Goal: Check status: Check status

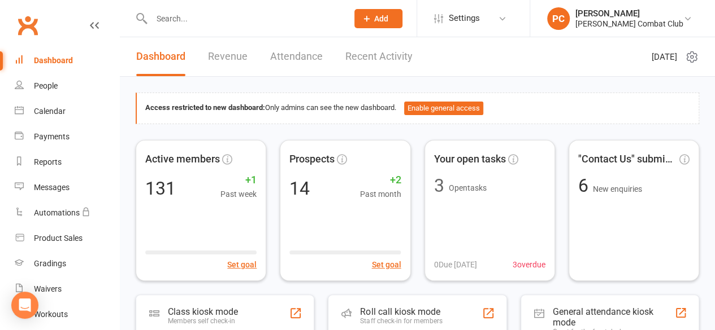
drag, startPoint x: 0, startPoint y: 0, endPoint x: 172, endPoint y: 20, distance: 173.4
click at [172, 20] on input "text" at bounding box center [244, 19] width 192 height 16
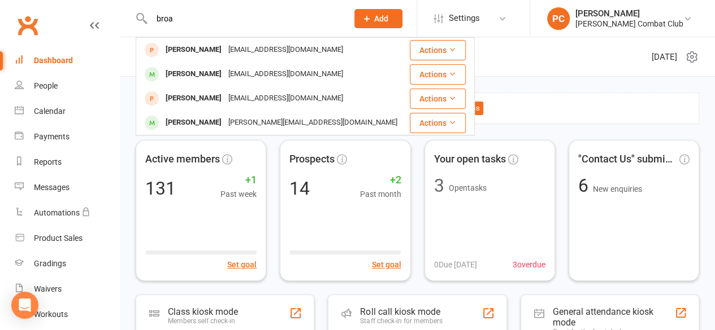
type input "broa"
click at [201, 72] on div "[PERSON_NAME]" at bounding box center [193, 74] width 63 height 16
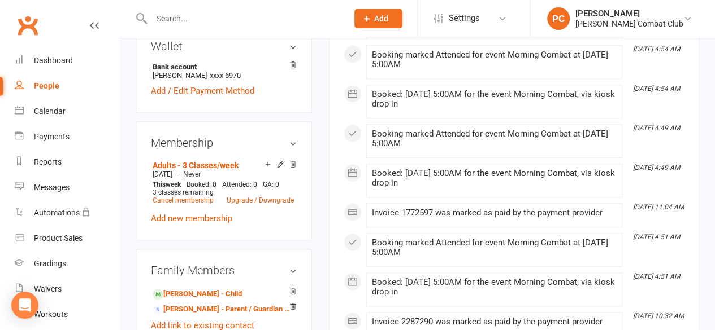
scroll to position [508, 0]
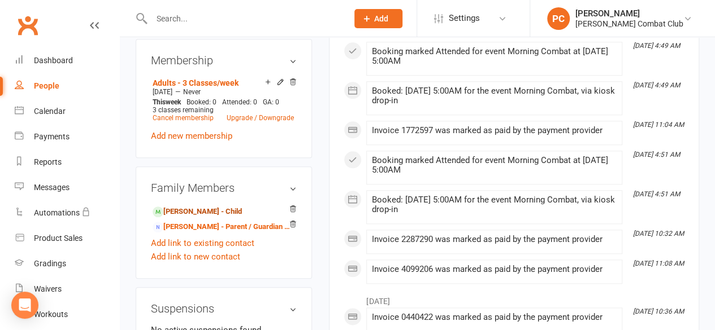
click at [194, 206] on link "[PERSON_NAME] - Child" at bounding box center [197, 212] width 89 height 12
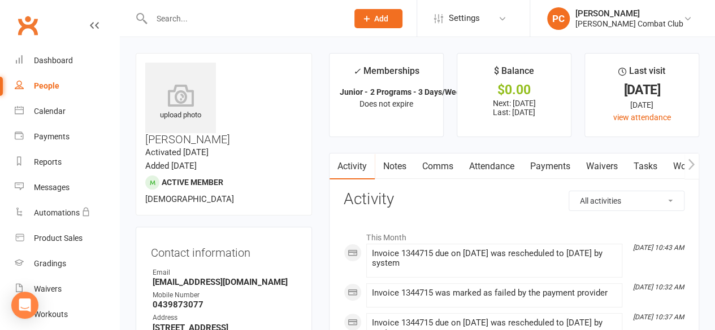
click at [492, 163] on link "Attendance" at bounding box center [490, 167] width 61 height 26
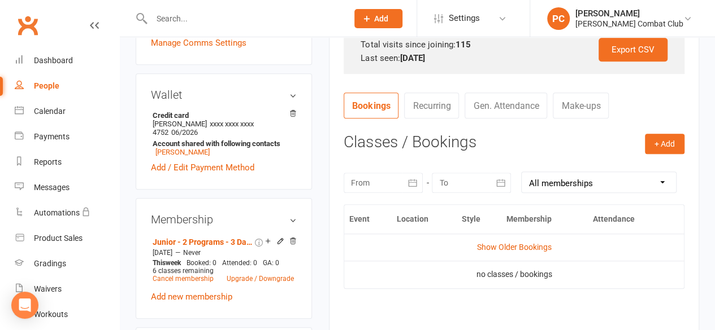
scroll to position [395, 0]
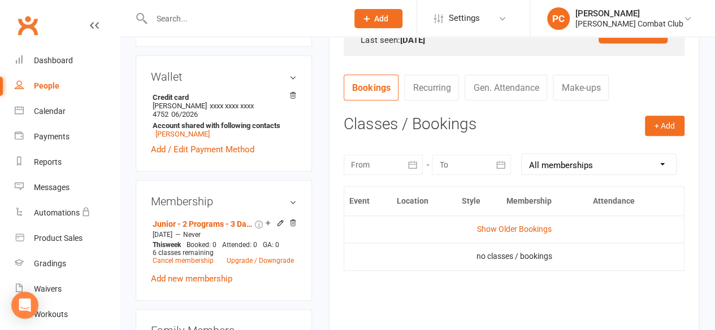
click at [396, 160] on div at bounding box center [382, 165] width 79 height 20
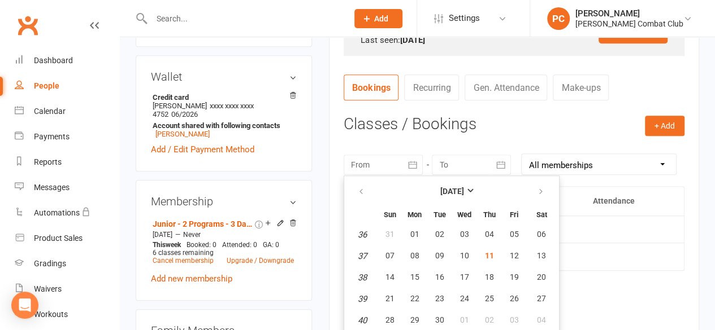
scroll to position [417, 0]
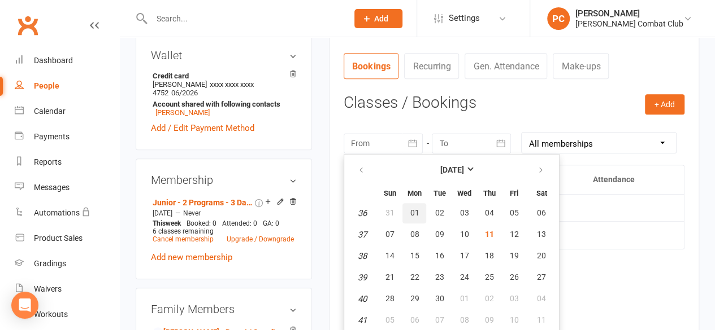
click at [416, 211] on span "01" at bounding box center [414, 212] width 9 height 9
type input "[DATE]"
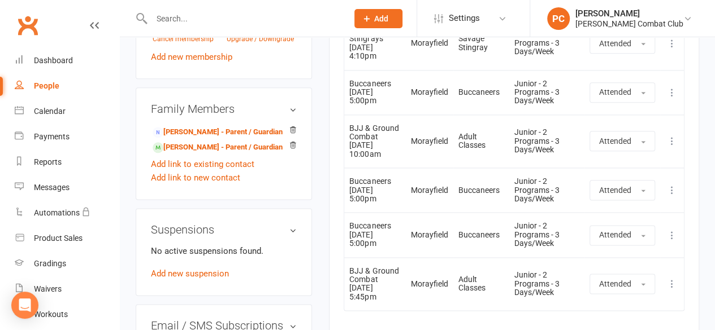
scroll to position [699, 0]
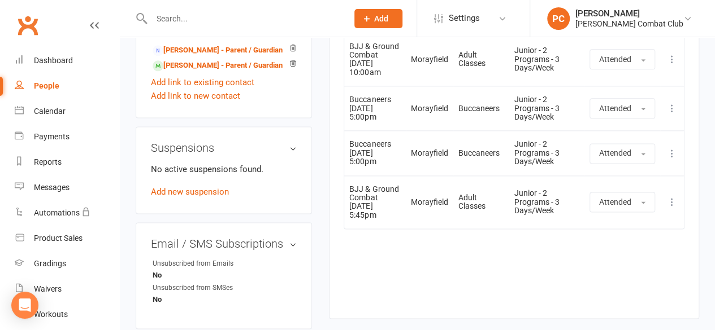
click at [433, 272] on div "Event Location Style Membership Attendance Show Older Bookings Savage Stingrays…" at bounding box center [513, 103] width 341 height 397
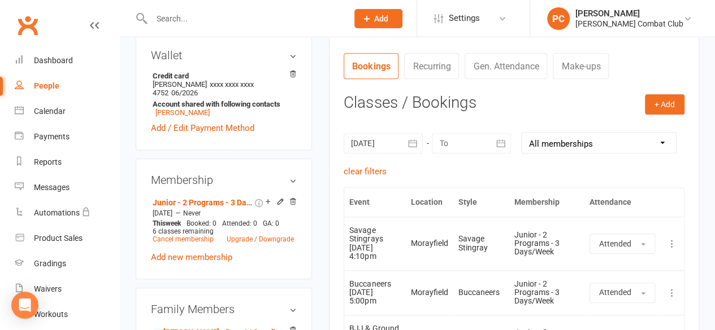
scroll to position [417, 0]
click at [497, 142] on icon "button" at bounding box center [500, 143] width 11 height 11
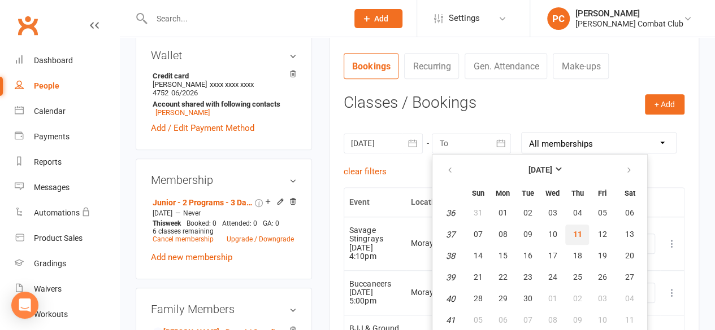
click at [577, 232] on span "11" at bounding box center [576, 234] width 9 height 9
type input "[DATE]"
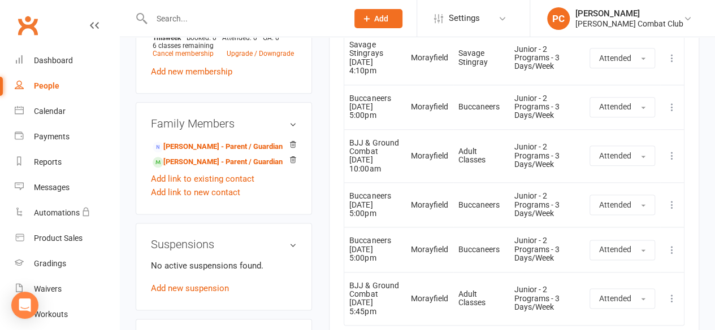
scroll to position [586, 0]
